Goal: Task Accomplishment & Management: Complete application form

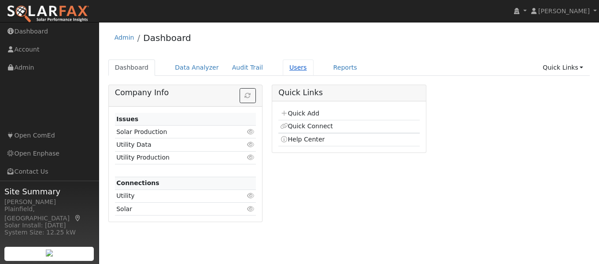
click at [283, 67] on link "Users" at bounding box center [298, 67] width 31 height 16
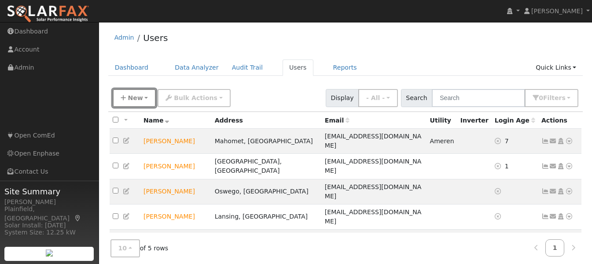
click at [137, 98] on span "New" at bounding box center [135, 97] width 15 height 7
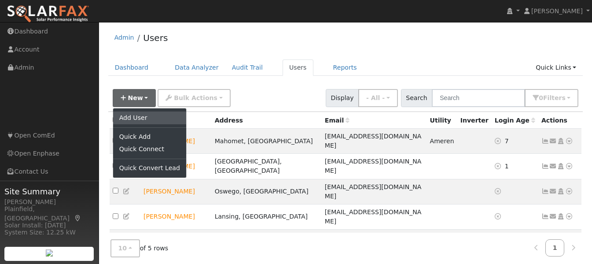
click at [136, 116] on link "Add User" at bounding box center [149, 117] width 73 height 12
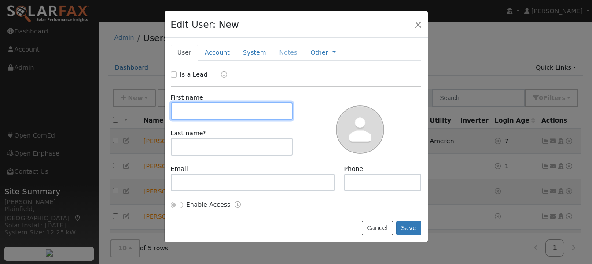
click at [200, 110] on input "text" at bounding box center [232, 111] width 122 height 18
paste input "Martin"
type input "Martin"
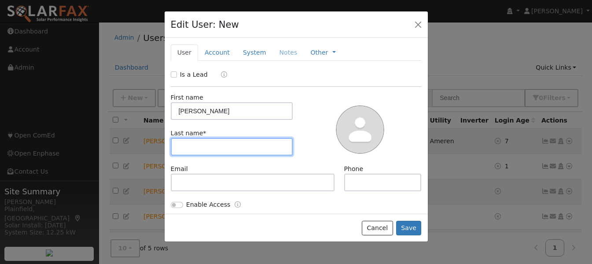
click at [183, 147] on input "text" at bounding box center [232, 147] width 122 height 18
paste input "Gonzalez"
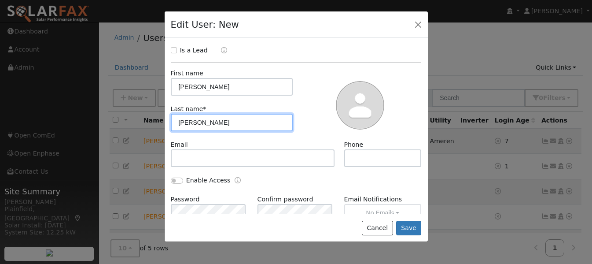
scroll to position [44, 0]
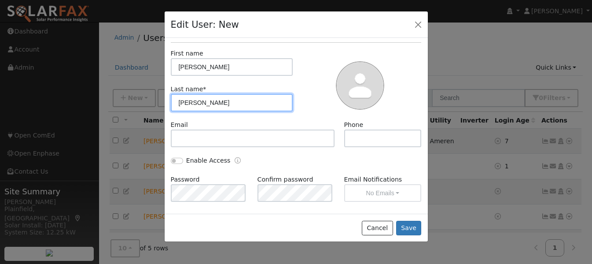
type input "Gonzalez"
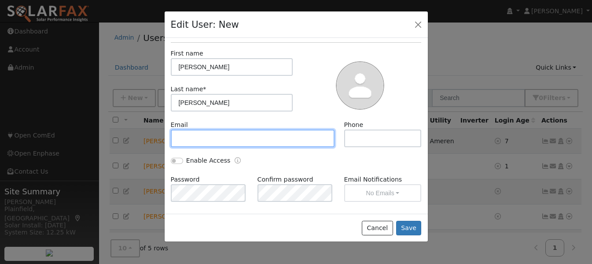
click at [238, 145] on input "text" at bounding box center [253, 138] width 164 height 18
paste input "[PERSON_NAME][EMAIL_ADDRESS][PERSON_NAME][DOMAIN_NAME]"
type input "[PERSON_NAME][EMAIL_ADDRESS][PERSON_NAME][DOMAIN_NAME]"
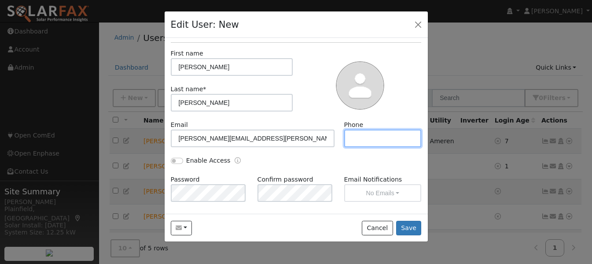
click at [386, 139] on input "text" at bounding box center [382, 138] width 77 height 18
paste input "(708) 704-4414"
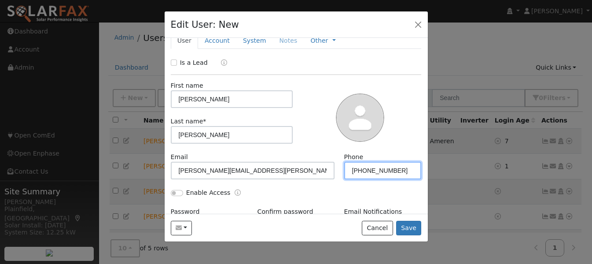
scroll to position [0, 0]
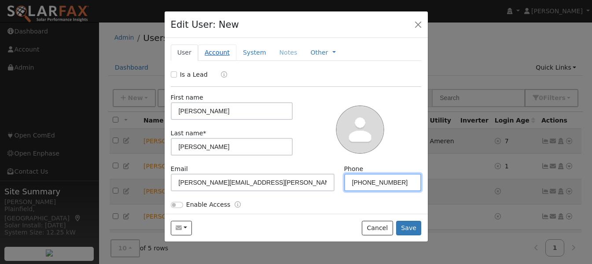
type input "(708) 704-4414"
click at [212, 55] on link "Account" at bounding box center [217, 52] width 38 height 16
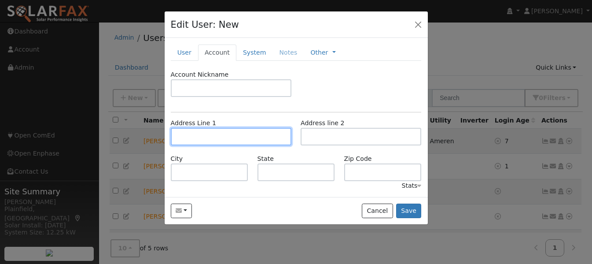
click at [209, 132] on input "text" at bounding box center [231, 137] width 121 height 18
paste input "18809 London Ln, Mokena, IL 60448"
type input "18809 London Lane"
type input "Mokena"
type input "IL"
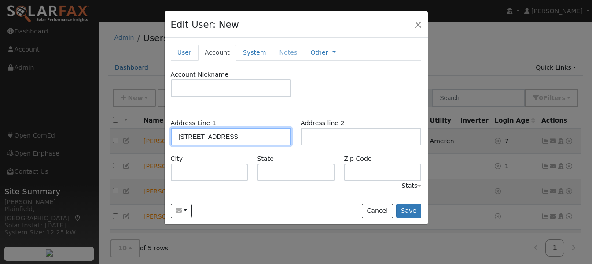
type input "60448"
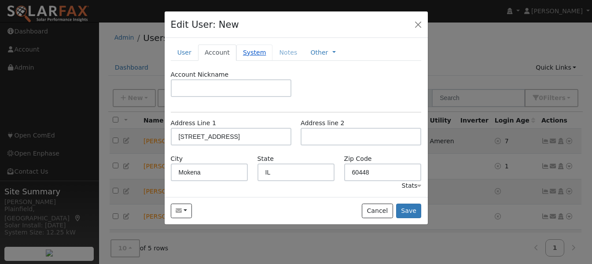
click at [249, 51] on link "System" at bounding box center [254, 52] width 37 height 16
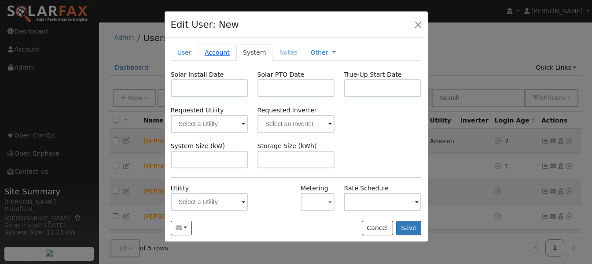
click at [209, 55] on link "Account" at bounding box center [217, 52] width 38 height 16
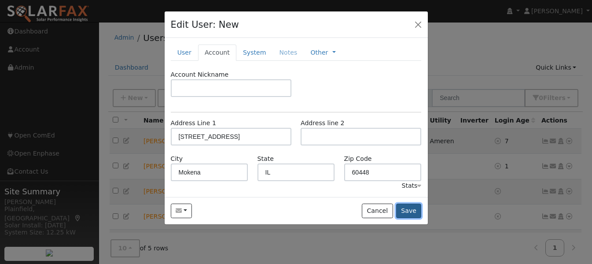
click at [405, 208] on button "Save" at bounding box center [409, 210] width 26 height 15
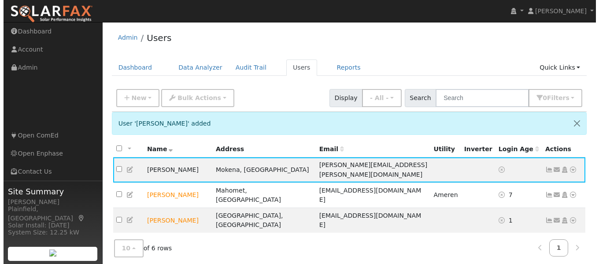
scroll to position [44, 0]
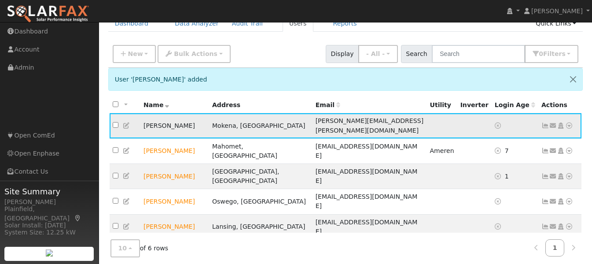
click at [553, 122] on icon at bounding box center [553, 125] width 8 height 6
click at [510, 137] on link "Send Email..." at bounding box center [525, 141] width 61 height 12
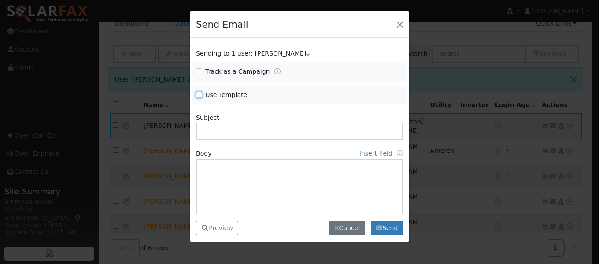
click at [196, 93] on input "Use Template" at bounding box center [199, 95] width 6 height 6
checkbox input "true"
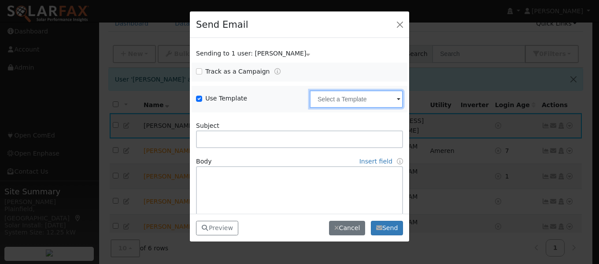
click at [346, 103] on input "text" at bounding box center [355, 99] width 93 height 18
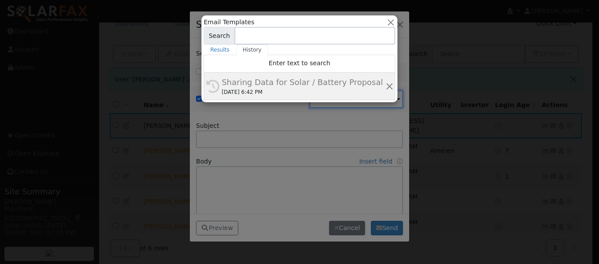
click at [304, 82] on div "Sharing Data for Solar / Battery Proposal" at bounding box center [302, 82] width 163 height 12
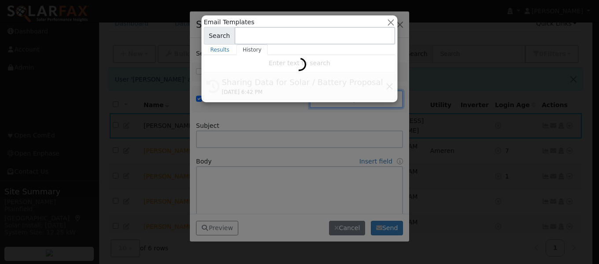
type input "Sharing Data for Solar / Battery Proposal"
type textarea "Dear {user_fname}, Below is a link to share your electricity consumption data w…"
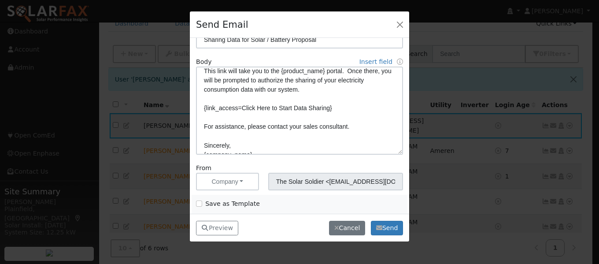
scroll to position [105, 0]
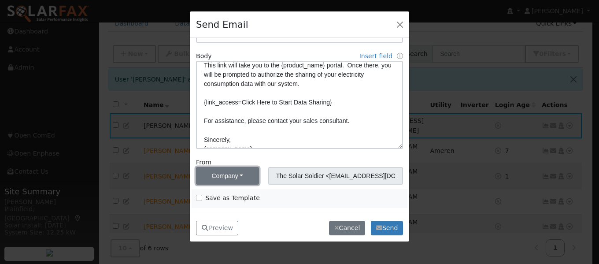
click at [244, 173] on button "Company" at bounding box center [227, 176] width 63 height 18
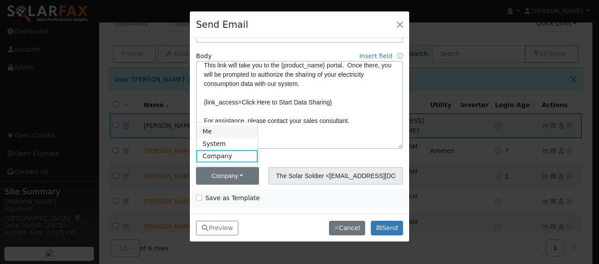
click at [223, 134] on link "Me" at bounding box center [226, 131] width 61 height 12
type input "[PERSON_NAME] <[PERSON_NAME][EMAIL_ADDRESS][DOMAIN_NAME]>"
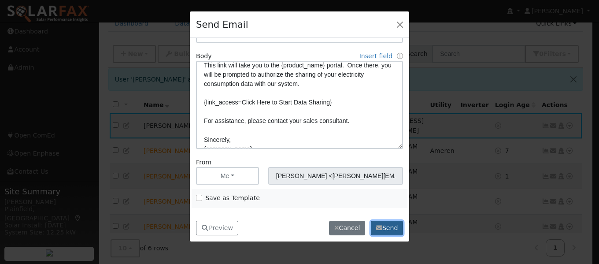
click at [393, 228] on button "Send" at bounding box center [387, 228] width 32 height 15
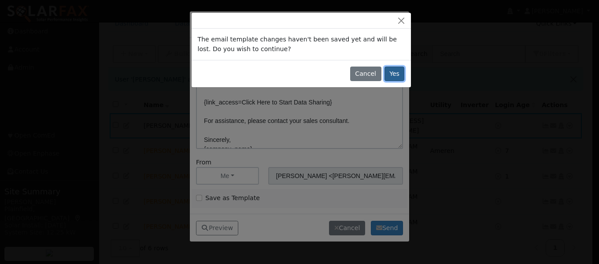
click at [396, 77] on button "Yes" at bounding box center [394, 73] width 20 height 15
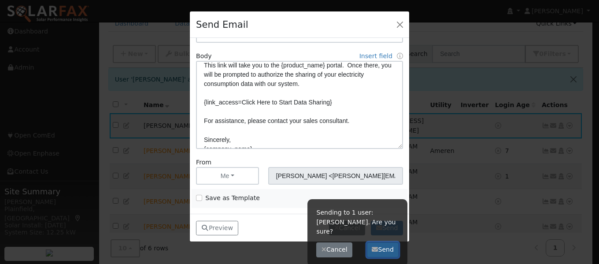
click at [387, 242] on button "Send" at bounding box center [383, 249] width 32 height 15
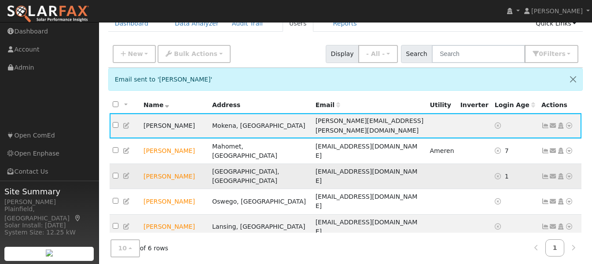
click at [567, 173] on icon at bounding box center [569, 176] width 8 height 6
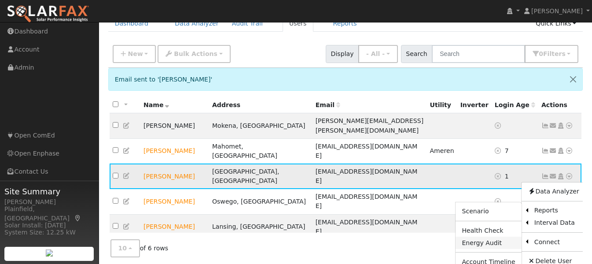
click at [479, 236] on link "Energy Audit" at bounding box center [489, 242] width 66 height 12
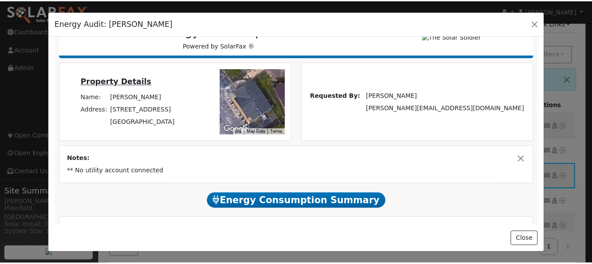
scroll to position [88, 0]
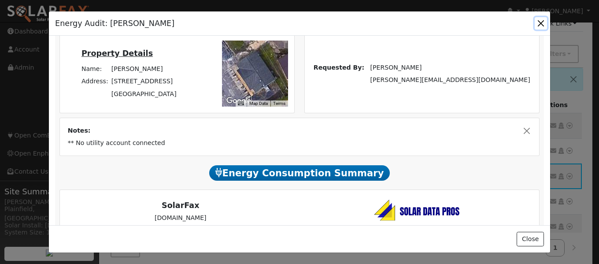
click at [539, 22] on button "button" at bounding box center [540, 23] width 12 height 12
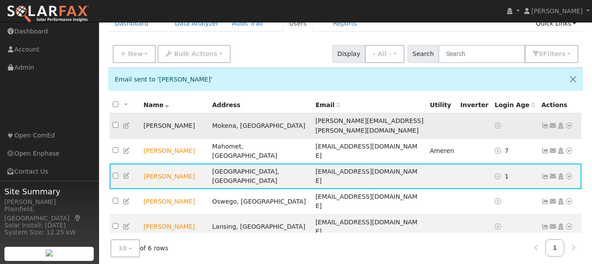
click at [570, 122] on icon at bounding box center [569, 125] width 8 height 6
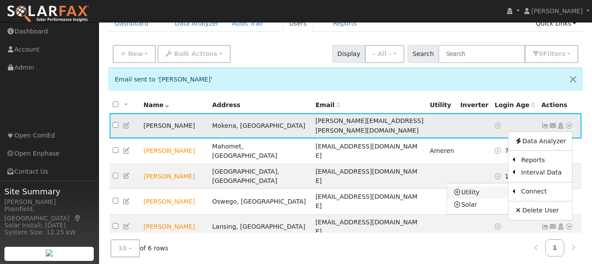
click at [492, 190] on link "Utility" at bounding box center [477, 192] width 61 height 12
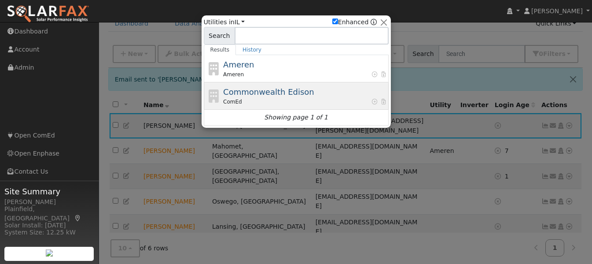
click at [293, 97] on div "Commonwealth Edison ComEd" at bounding box center [304, 96] width 163 height 20
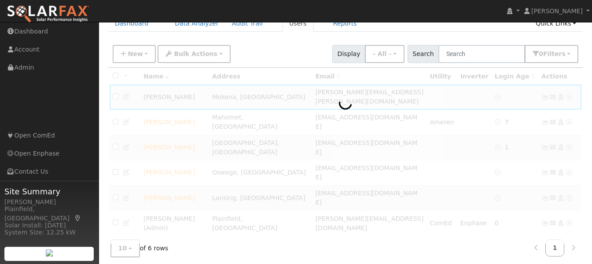
scroll to position [42, 0]
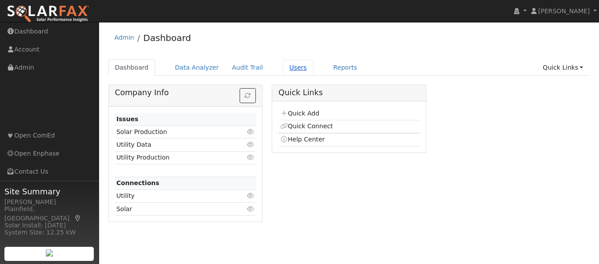
click at [283, 62] on link "Users" at bounding box center [298, 67] width 31 height 16
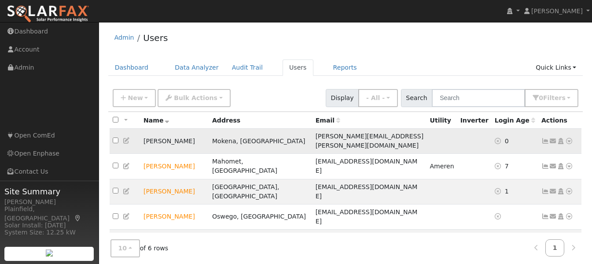
click at [567, 138] on icon at bounding box center [569, 141] width 8 height 6
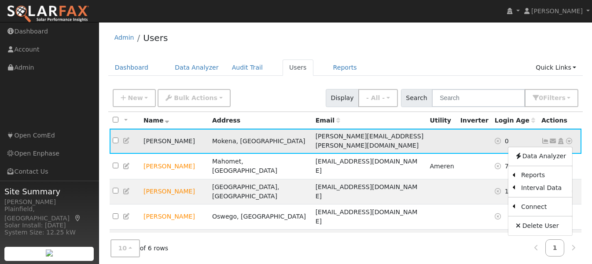
click at [554, 138] on icon at bounding box center [553, 141] width 8 height 6
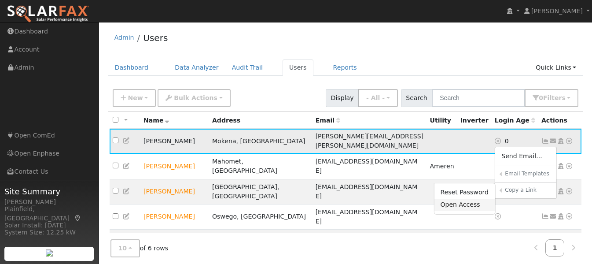
click at [478, 201] on link "Open Access" at bounding box center [464, 204] width 61 height 12
